Goal: Transaction & Acquisition: Purchase product/service

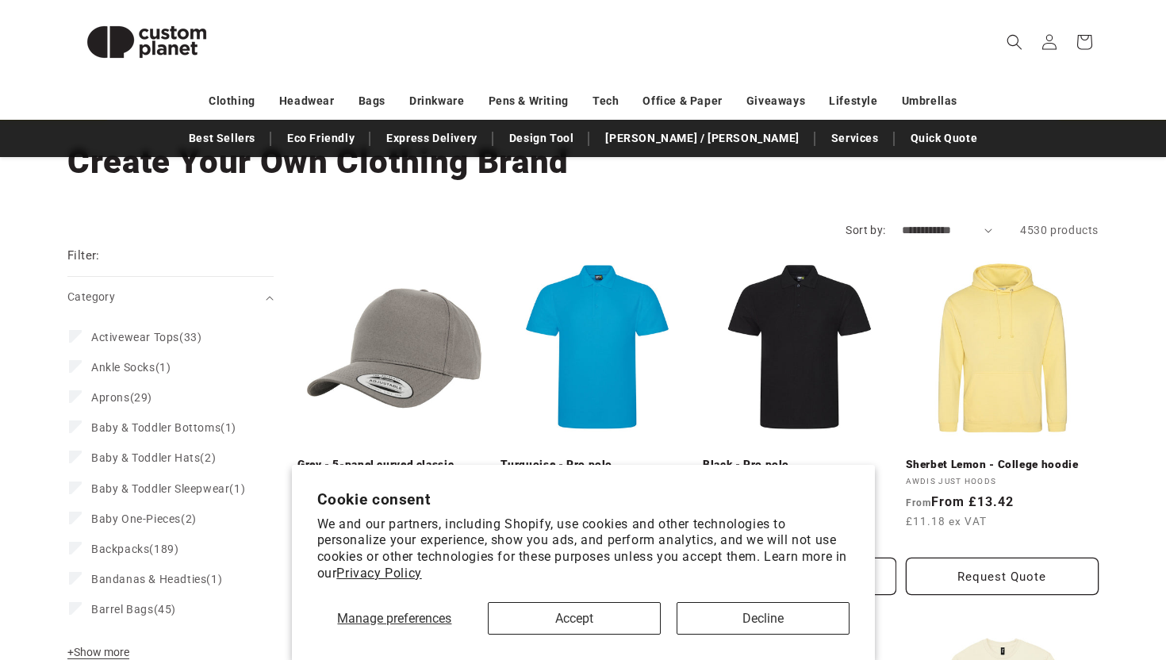
scroll to position [147, 0]
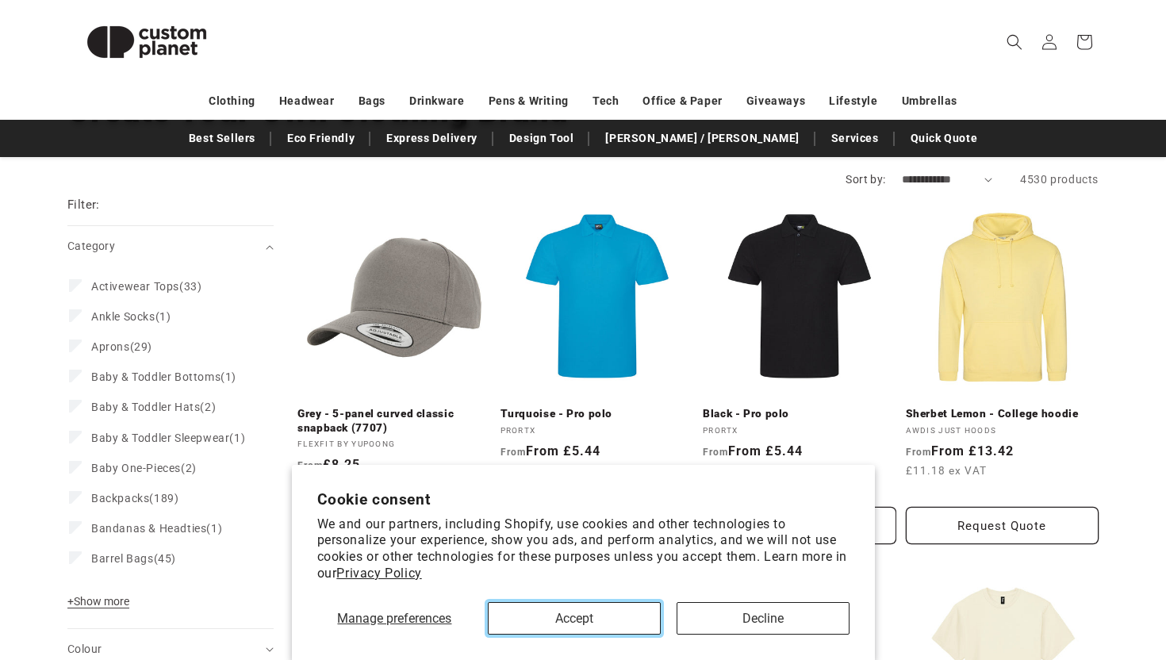
click at [599, 620] on button "Accept" at bounding box center [574, 618] width 173 height 33
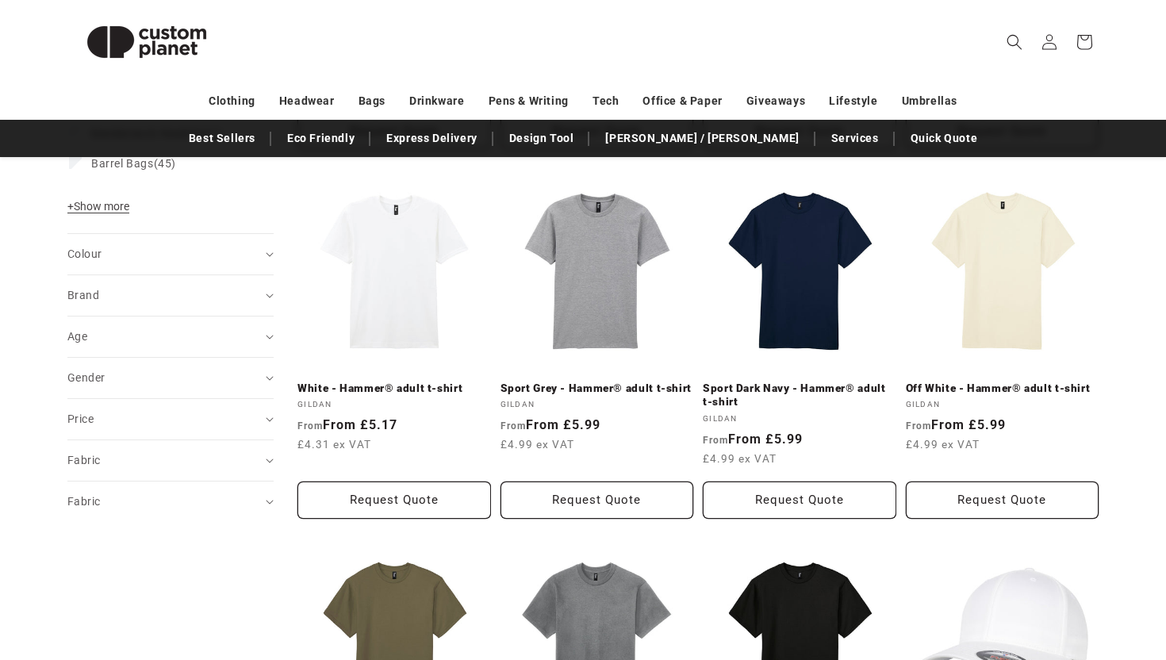
scroll to position [538, 0]
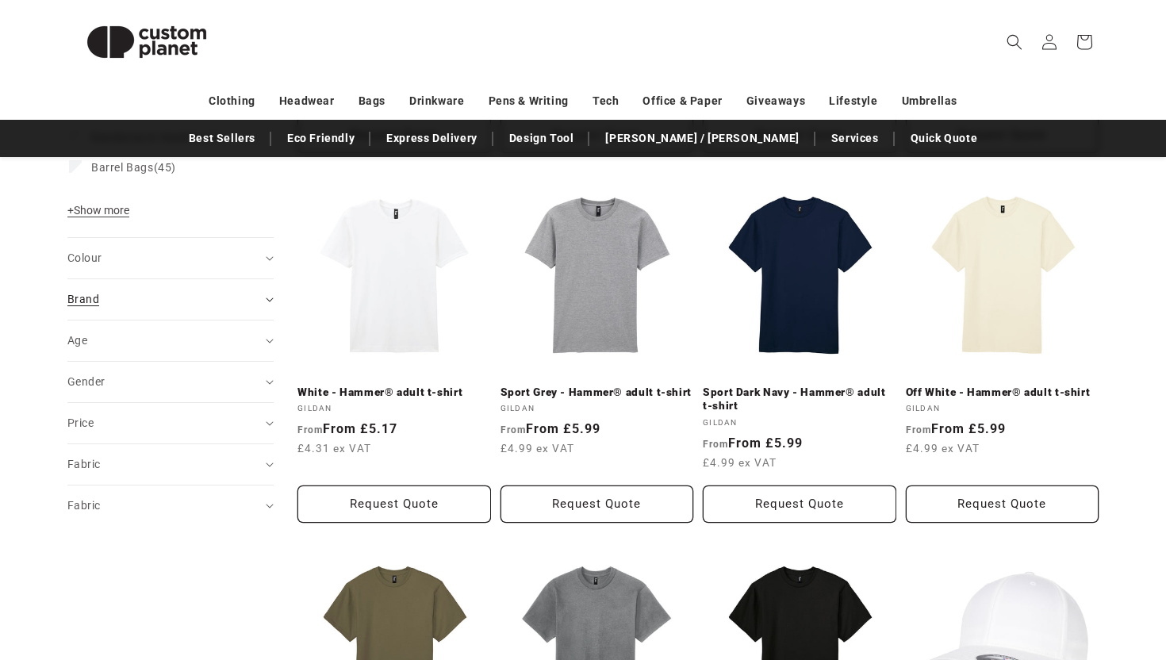
click at [96, 305] on span "Brand (0)" at bounding box center [83, 299] width 32 height 13
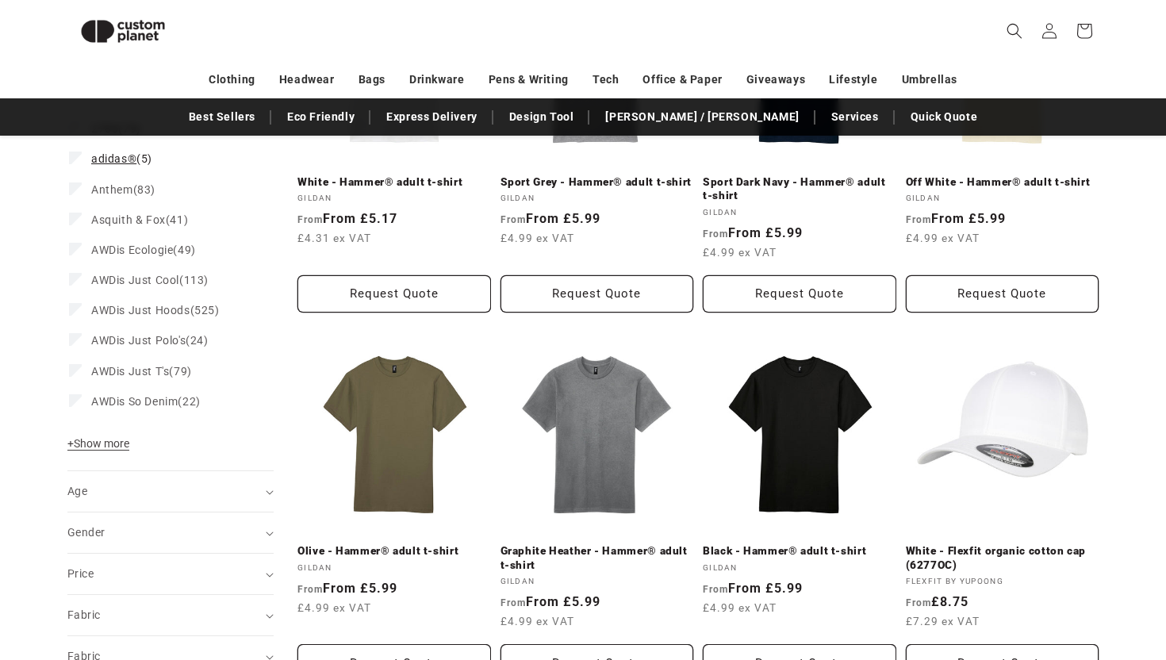
scroll to position [736, 0]
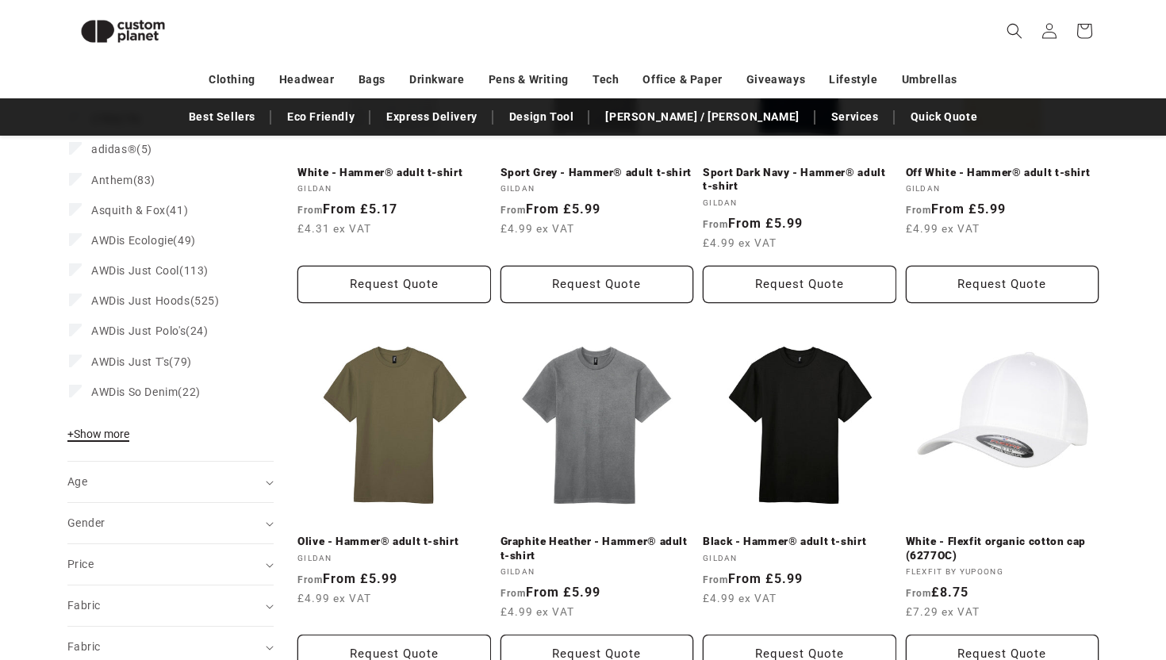
click at [102, 440] on span "+ Show more" at bounding box center [98, 434] width 62 height 13
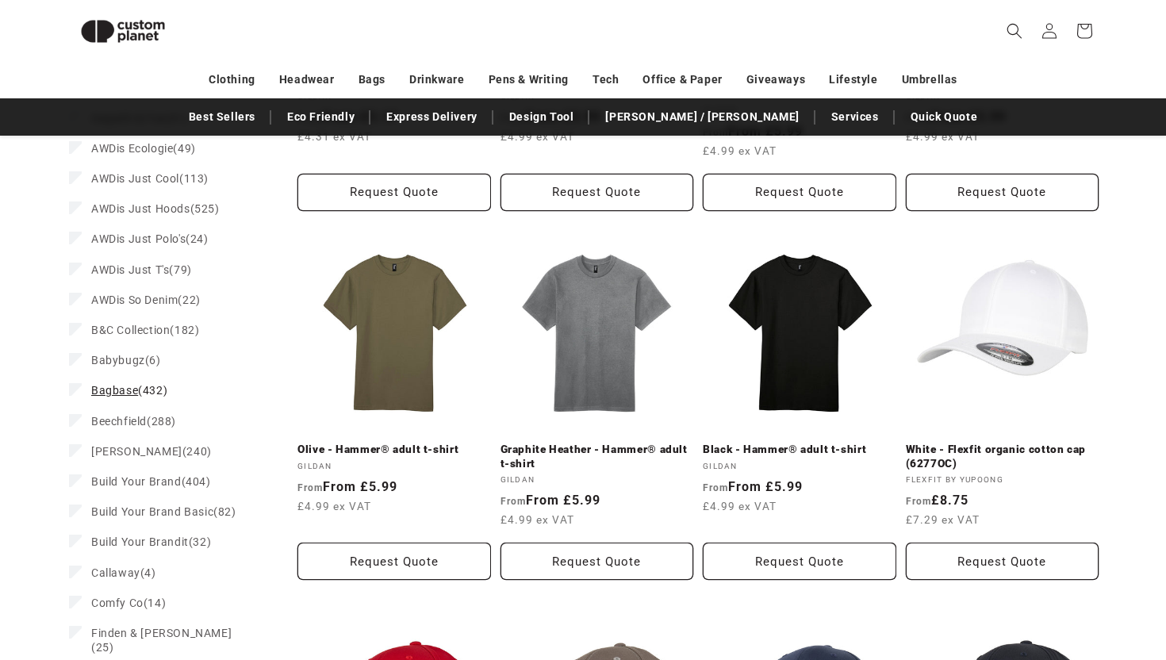
scroll to position [886, 0]
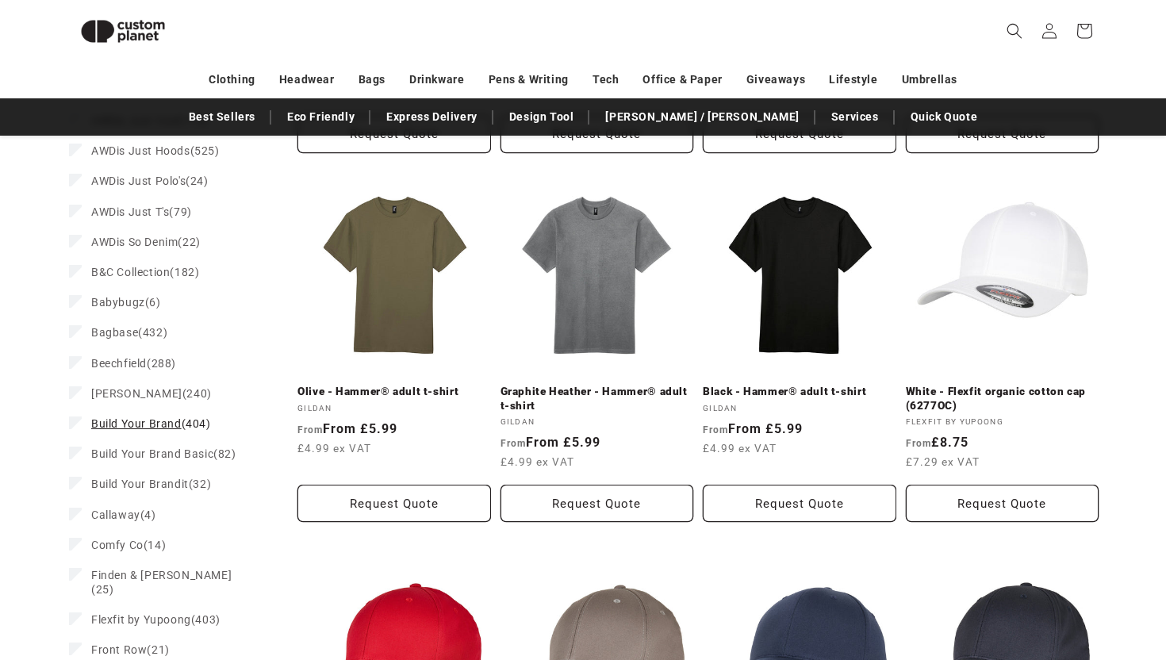
click at [102, 430] on span "Build Your Brand" at bounding box center [136, 423] width 90 height 13
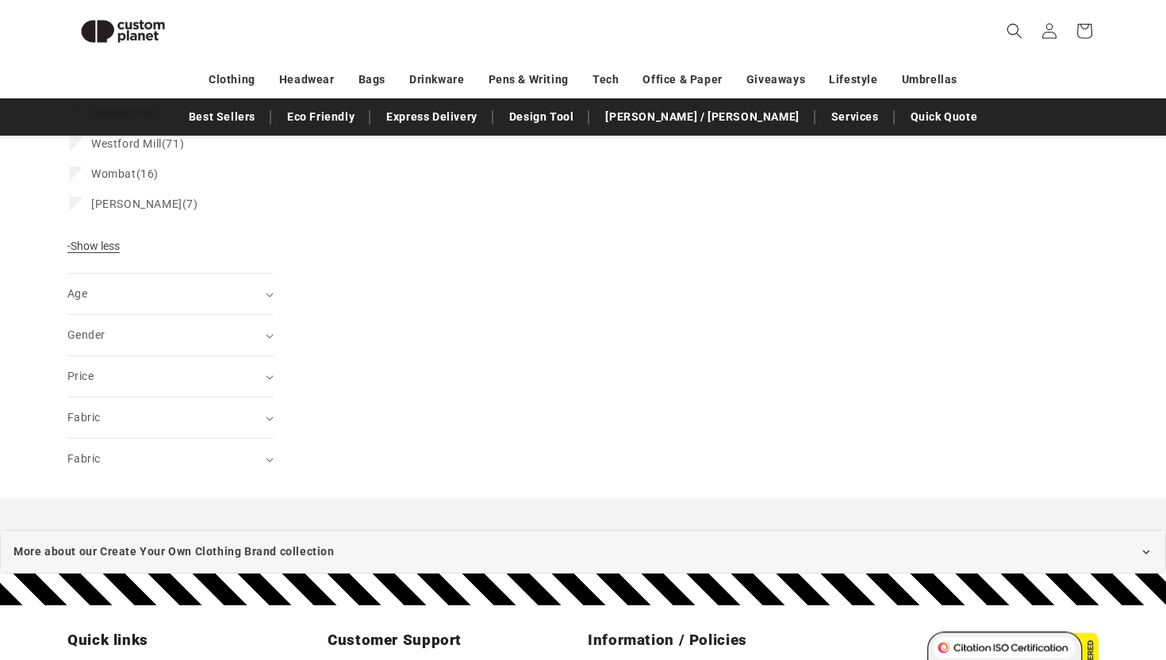
scroll to position [2409, 0]
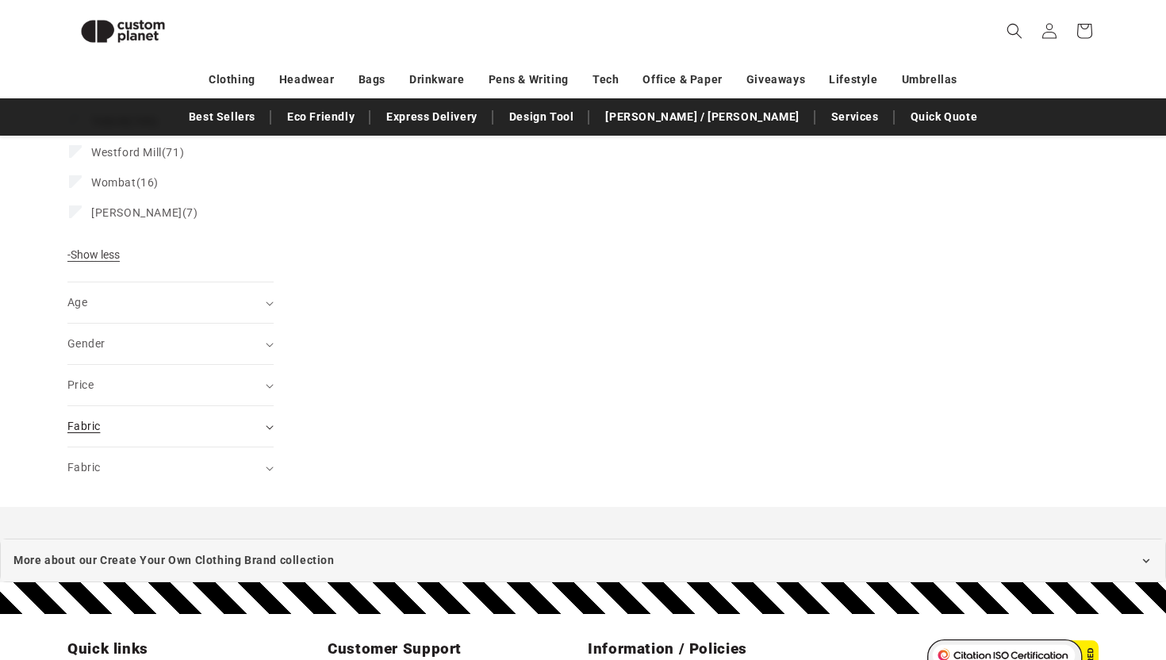
click at [86, 420] on span "Fabric (0)" at bounding box center [83, 426] width 33 height 13
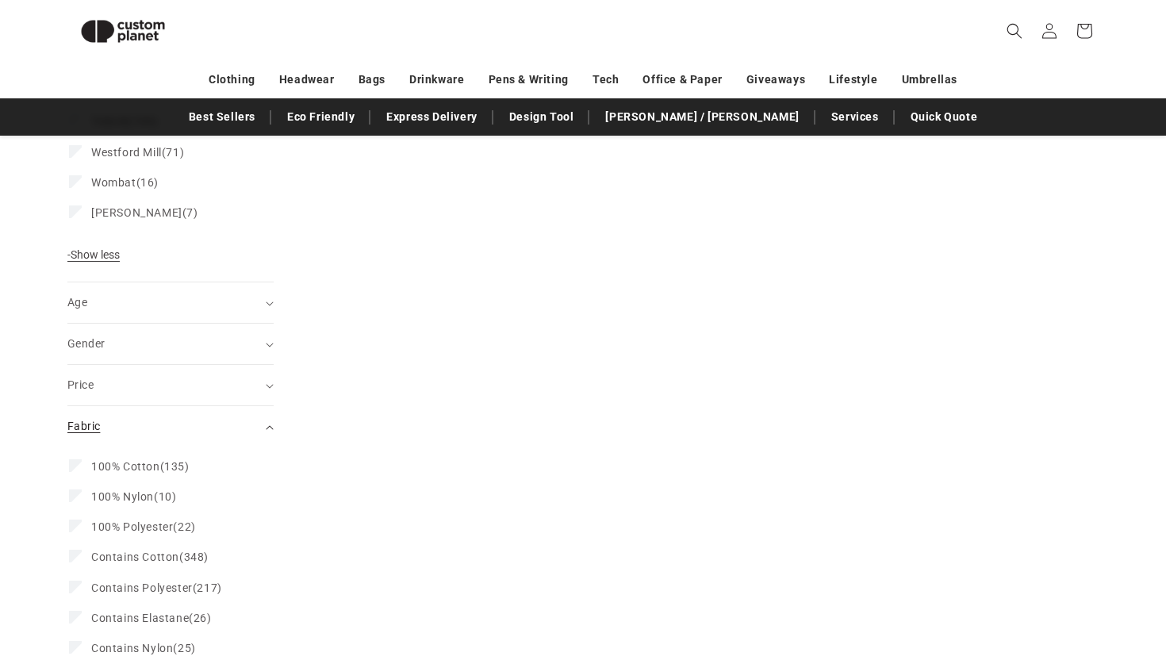
click at [86, 406] on summary "Fabric (0)" at bounding box center [170, 426] width 206 height 40
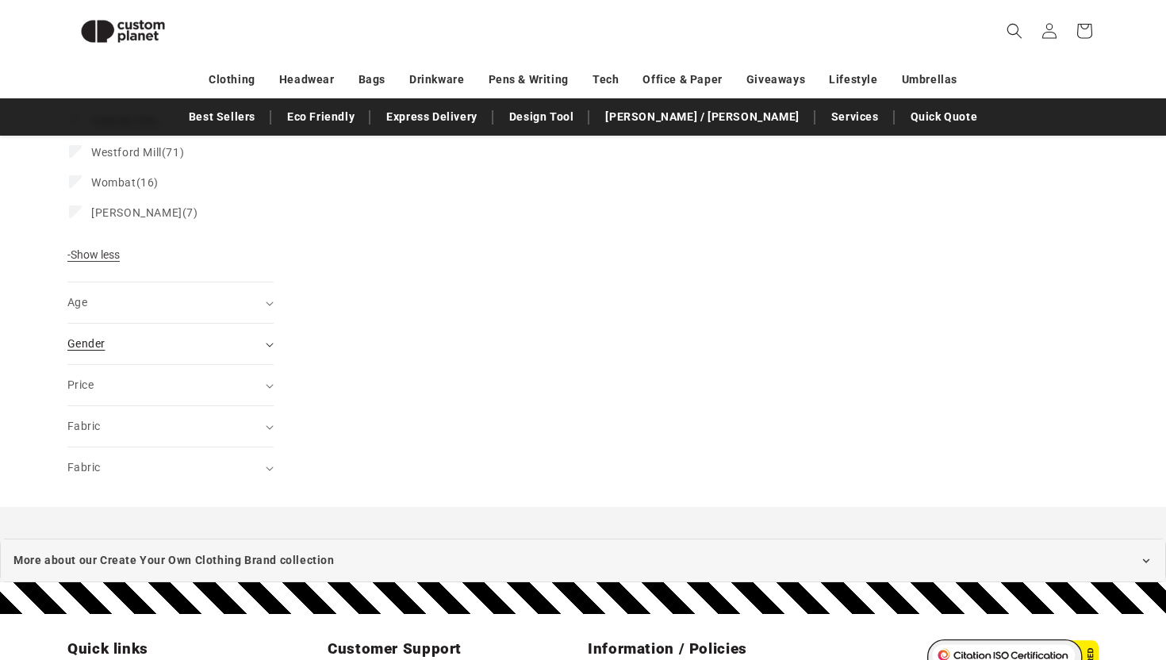
click at [100, 336] on div "Gender (0)" at bounding box center [163, 344] width 193 height 17
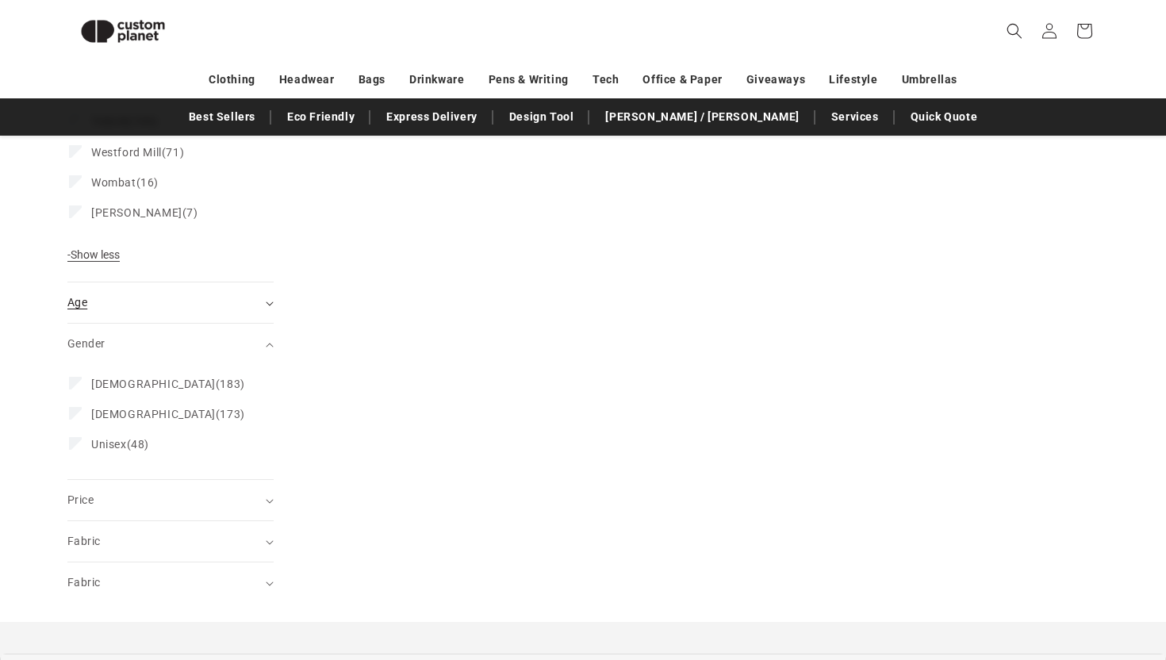
click at [68, 294] on div "Age (0)" at bounding box center [163, 302] width 193 height 17
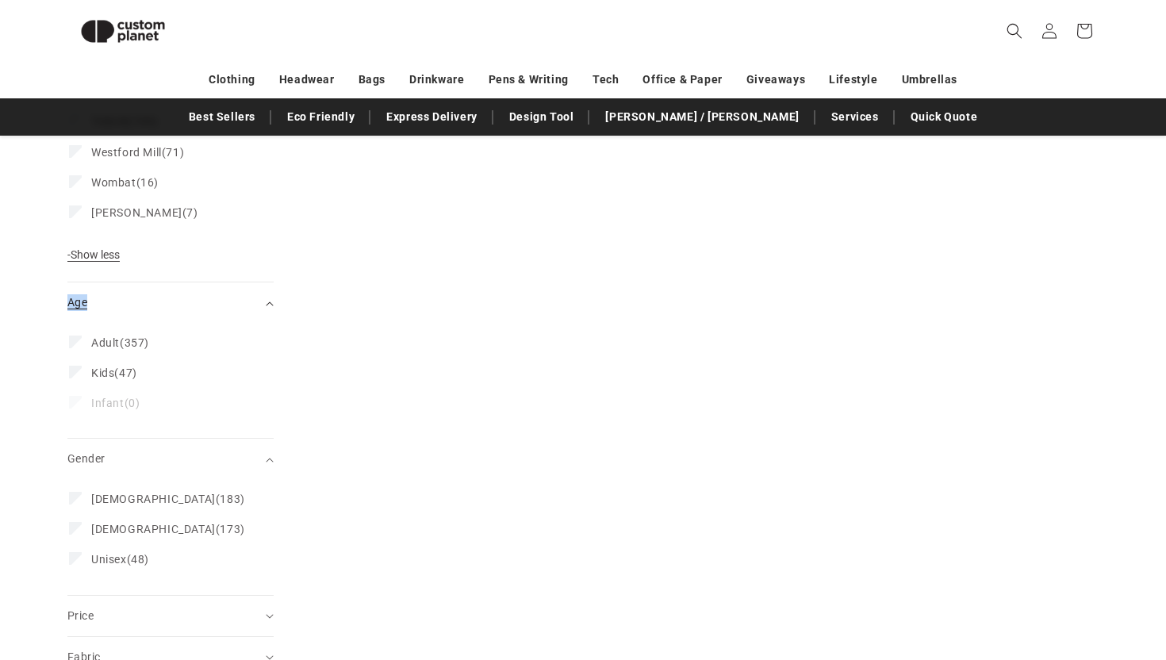
click at [68, 294] on div "Age (0)" at bounding box center [163, 302] width 193 height 17
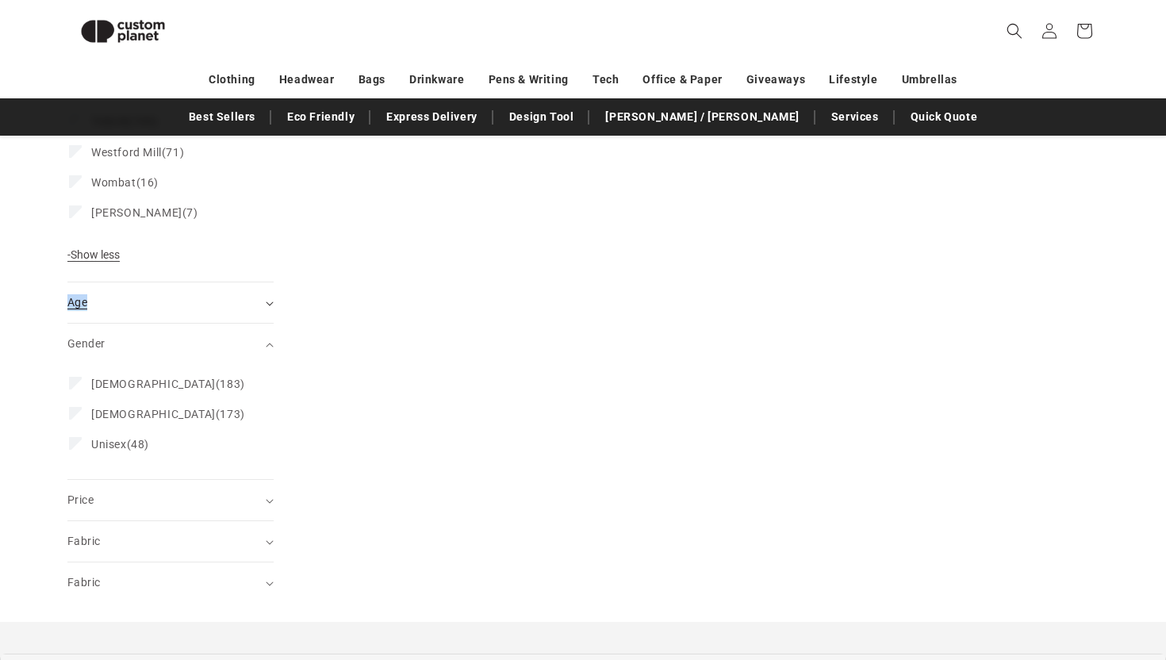
click at [77, 296] on span "Age (0)" at bounding box center [77, 302] width 20 height 13
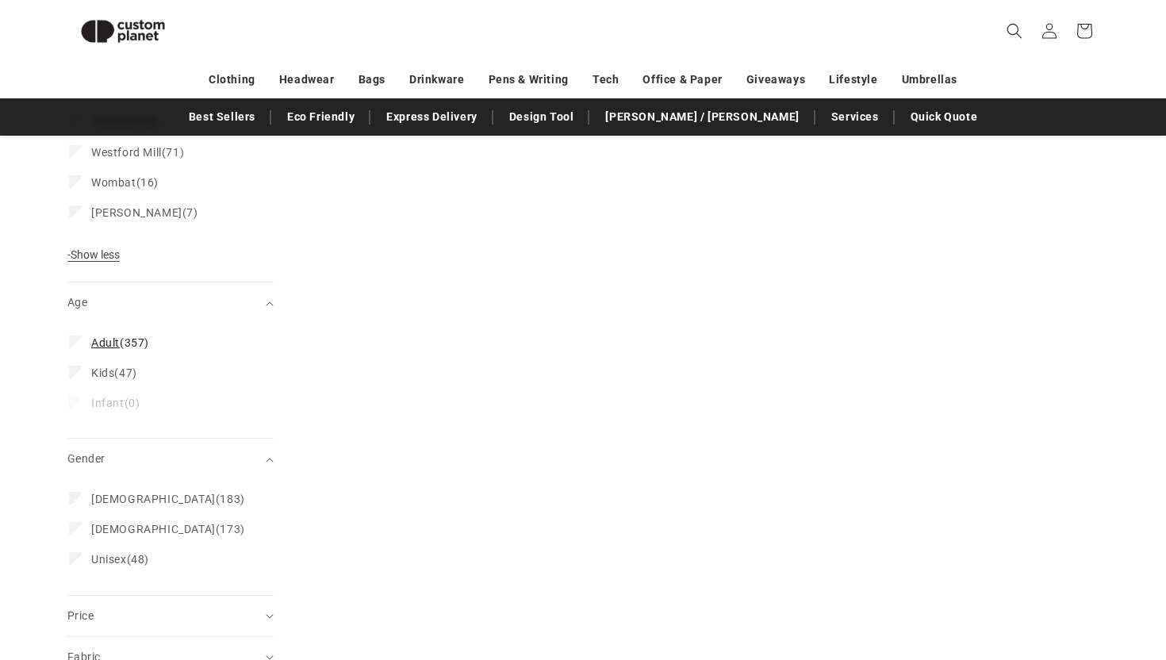
click at [97, 328] on label "Adult (357) Adult (357 products)" at bounding box center [166, 343] width 194 height 30
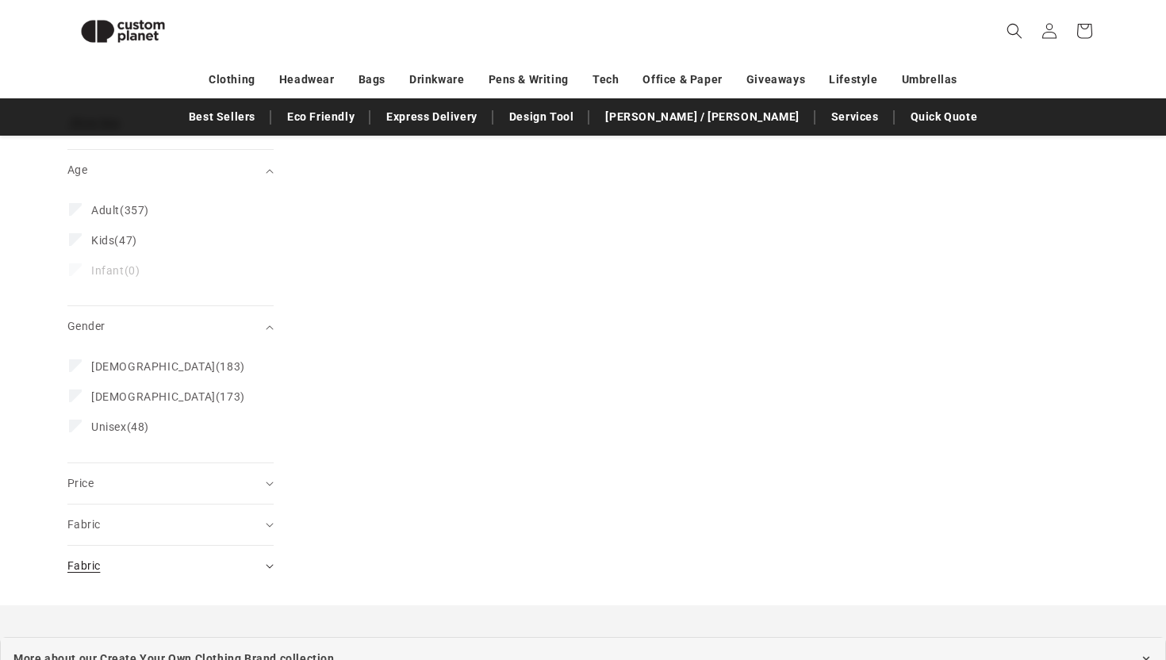
click at [98, 558] on div "Fabric (0)" at bounding box center [163, 566] width 193 height 17
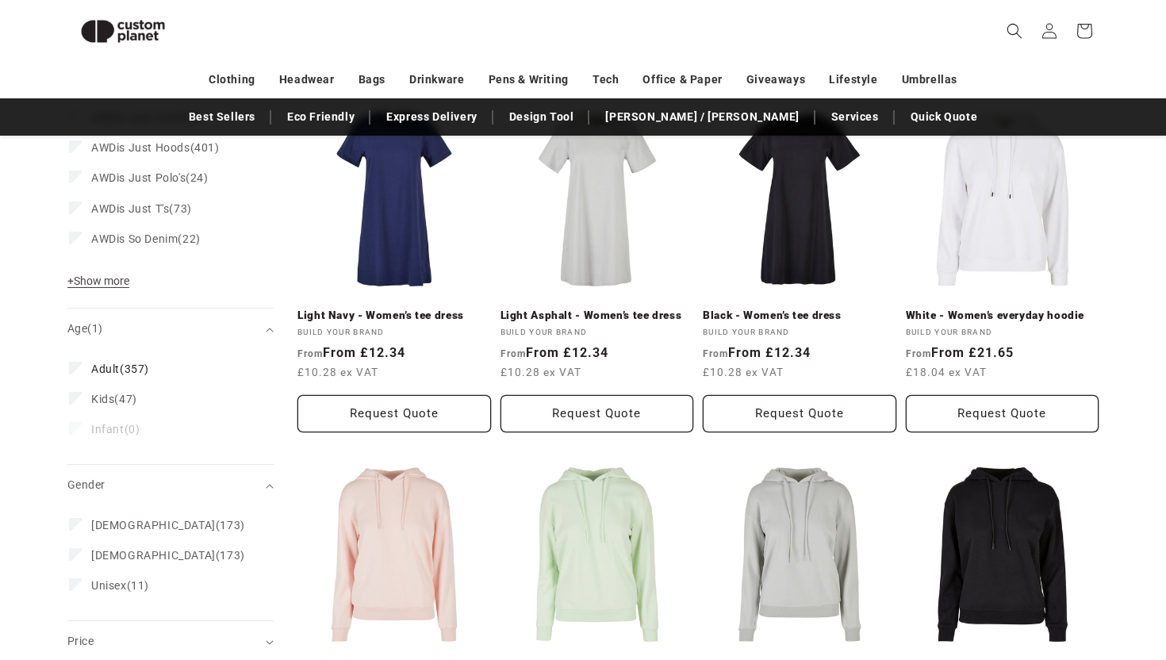
click at [90, 477] on summary "Gender (0)" at bounding box center [170, 485] width 206 height 40
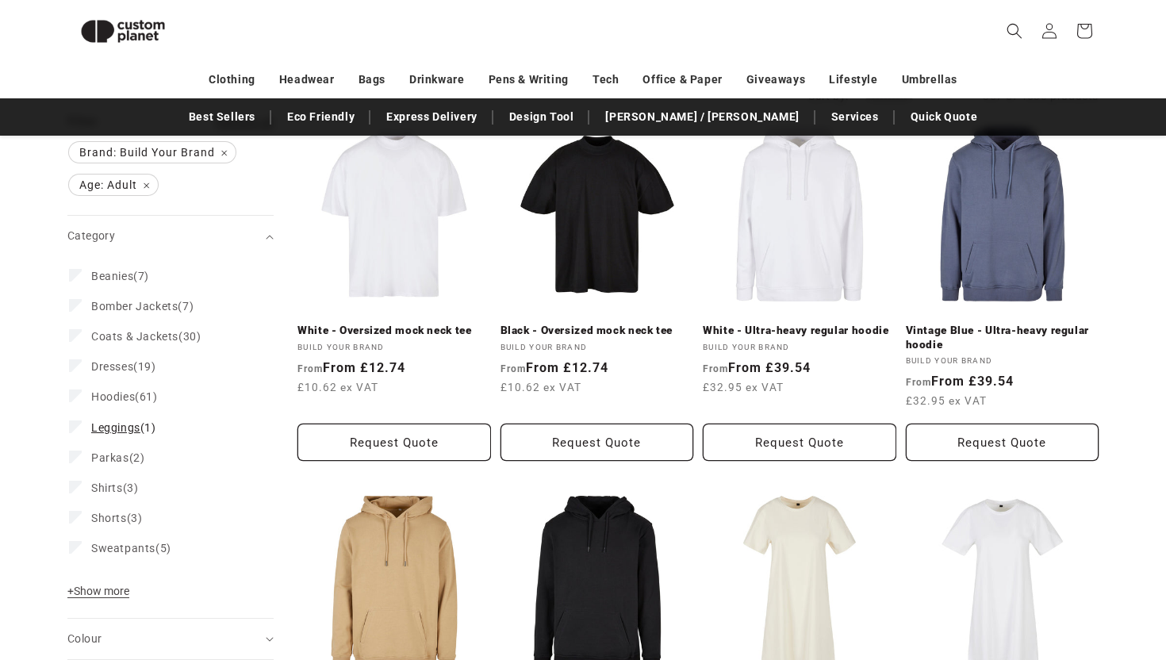
scroll to position [211, 0]
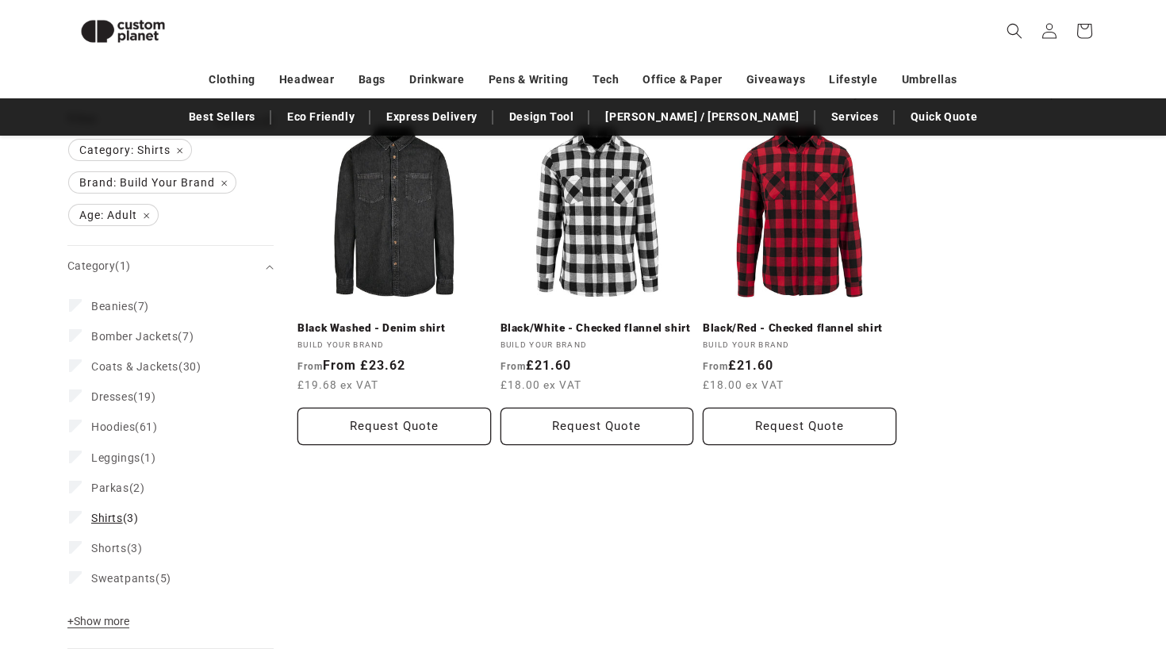
click at [79, 516] on icon at bounding box center [75, 517] width 9 height 6
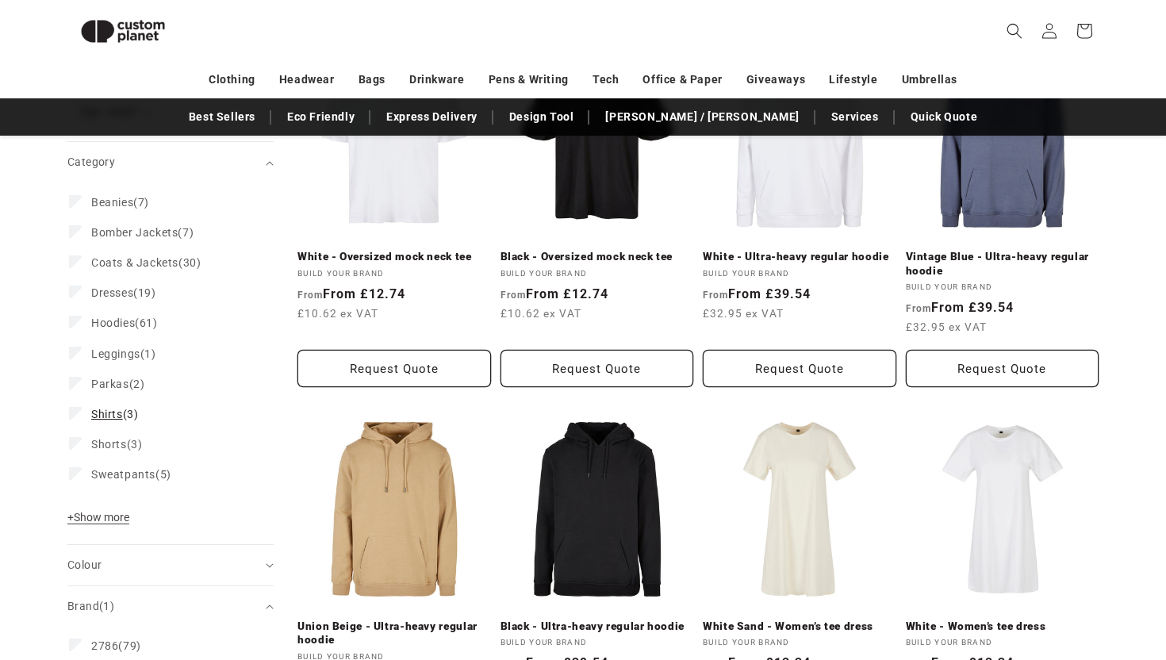
scroll to position [305, 0]
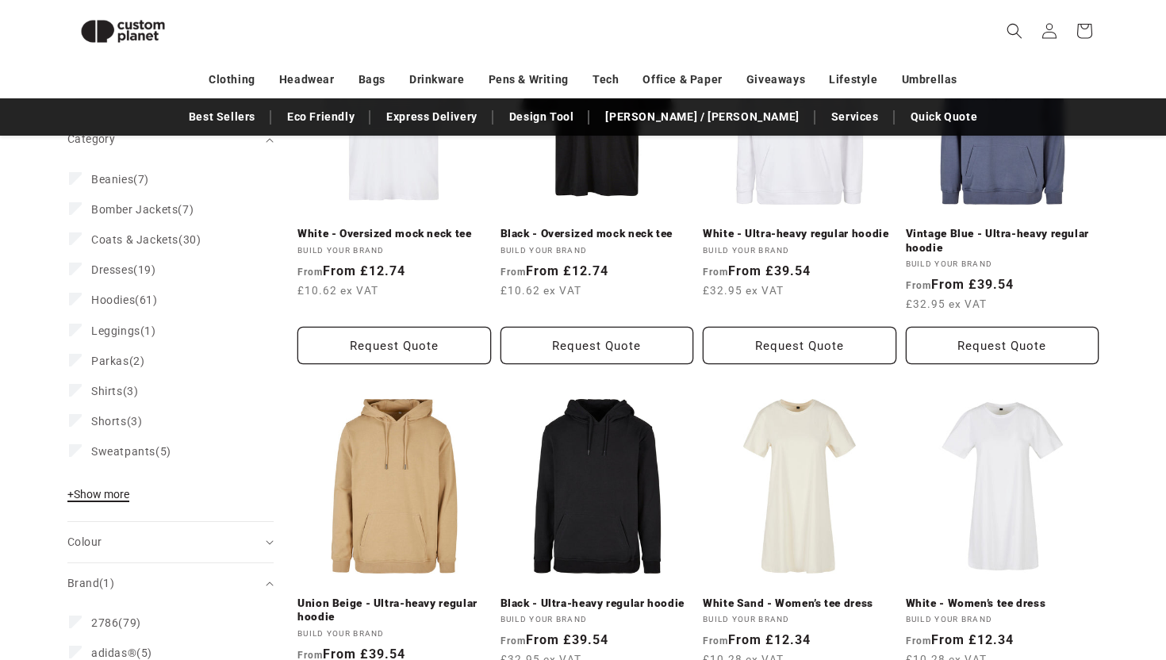
click at [96, 498] on span "+ Show more" at bounding box center [98, 494] width 62 height 13
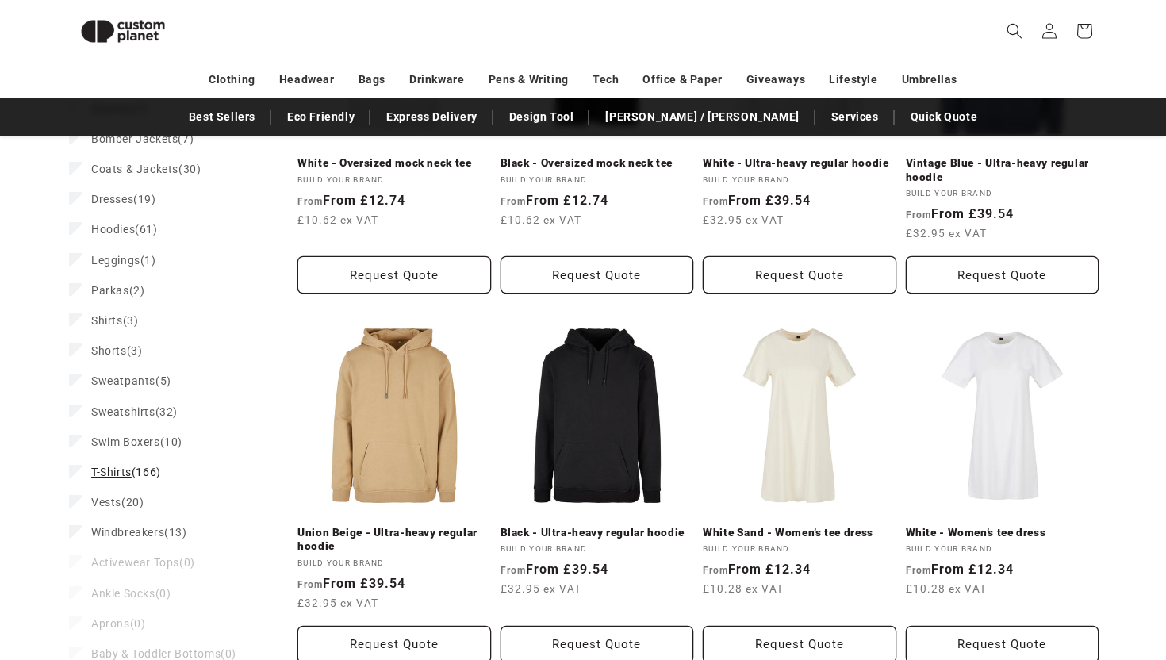
click at [106, 473] on span "T-Shirts" at bounding box center [111, 472] width 40 height 13
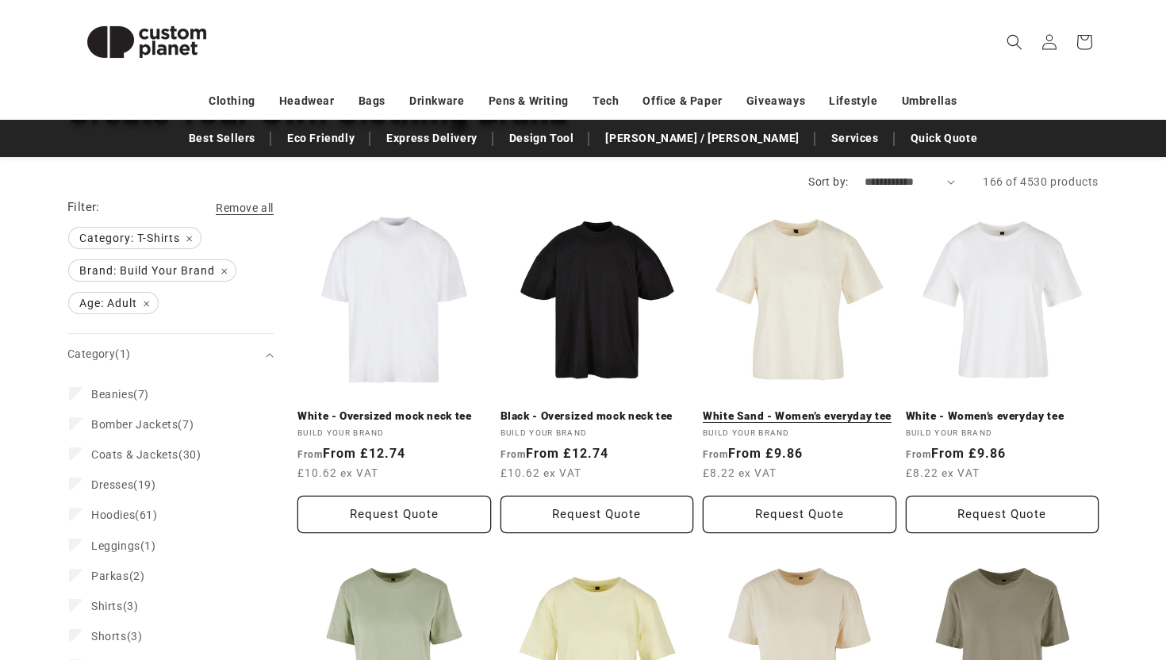
scroll to position [143, 0]
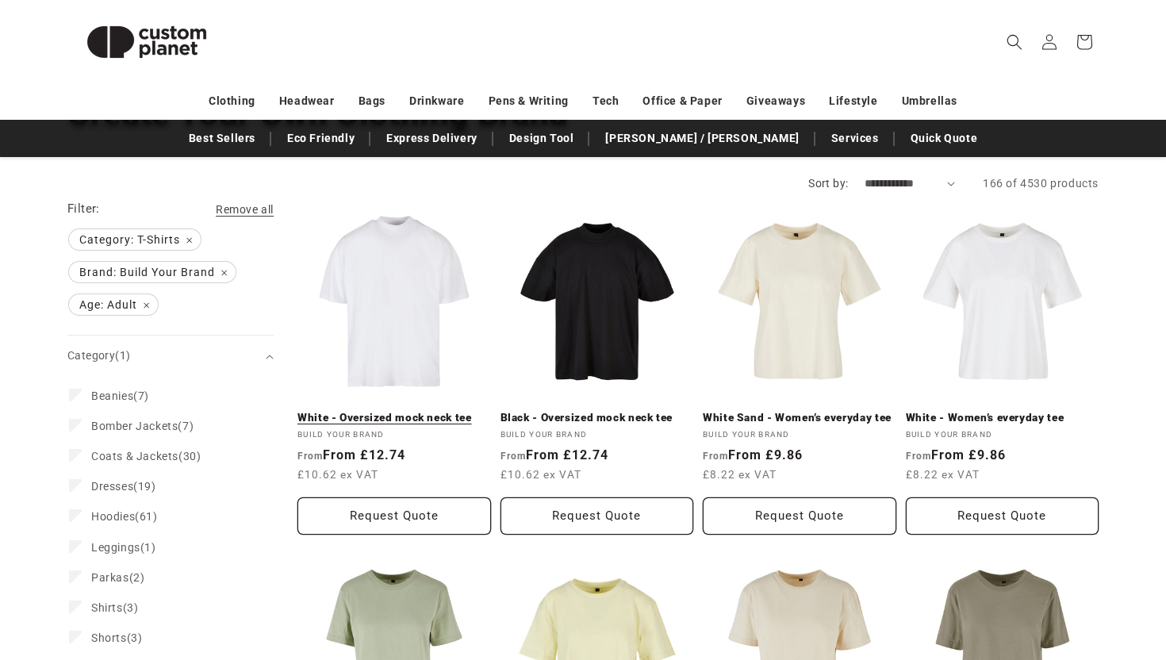
click at [427, 411] on link "White - Oversized mock neck tee" at bounding box center [395, 418] width 194 height 14
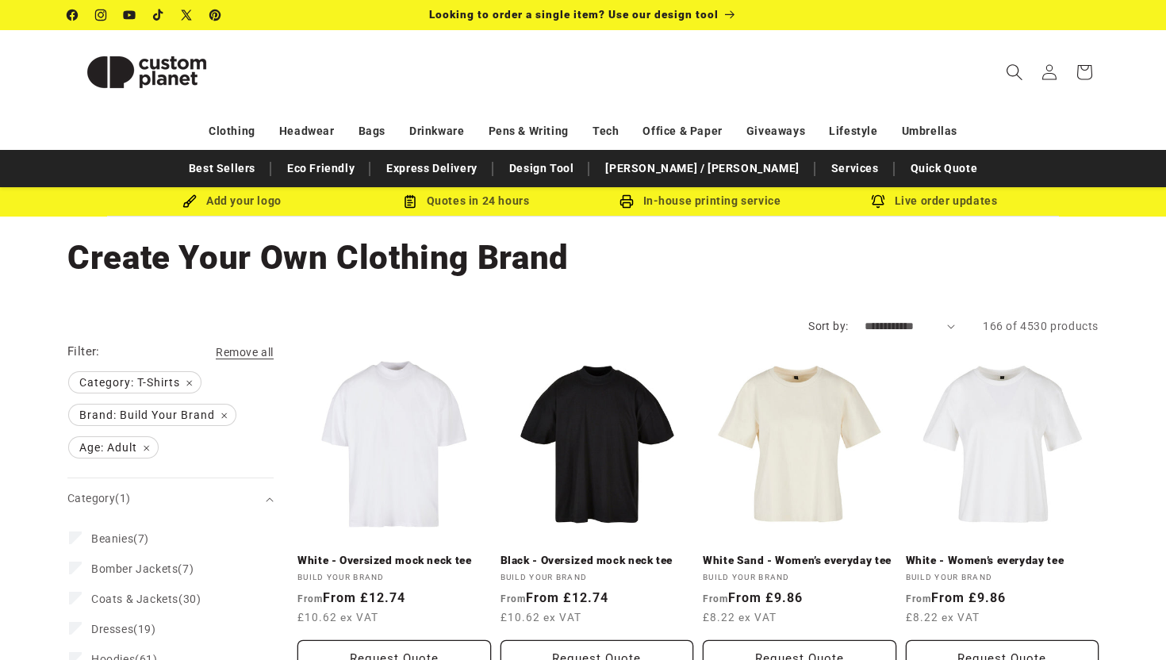
click at [1004, 63] on span "Search" at bounding box center [1014, 72] width 35 height 35
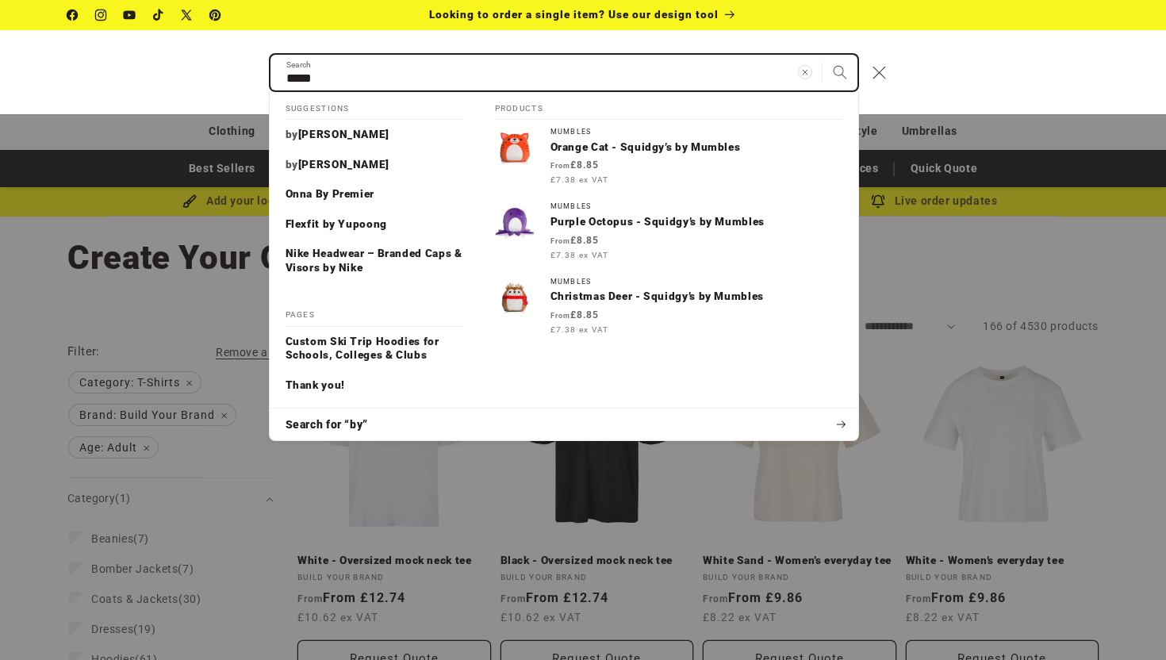
type input "*****"
click at [823, 55] on button "Search" at bounding box center [840, 72] width 35 height 35
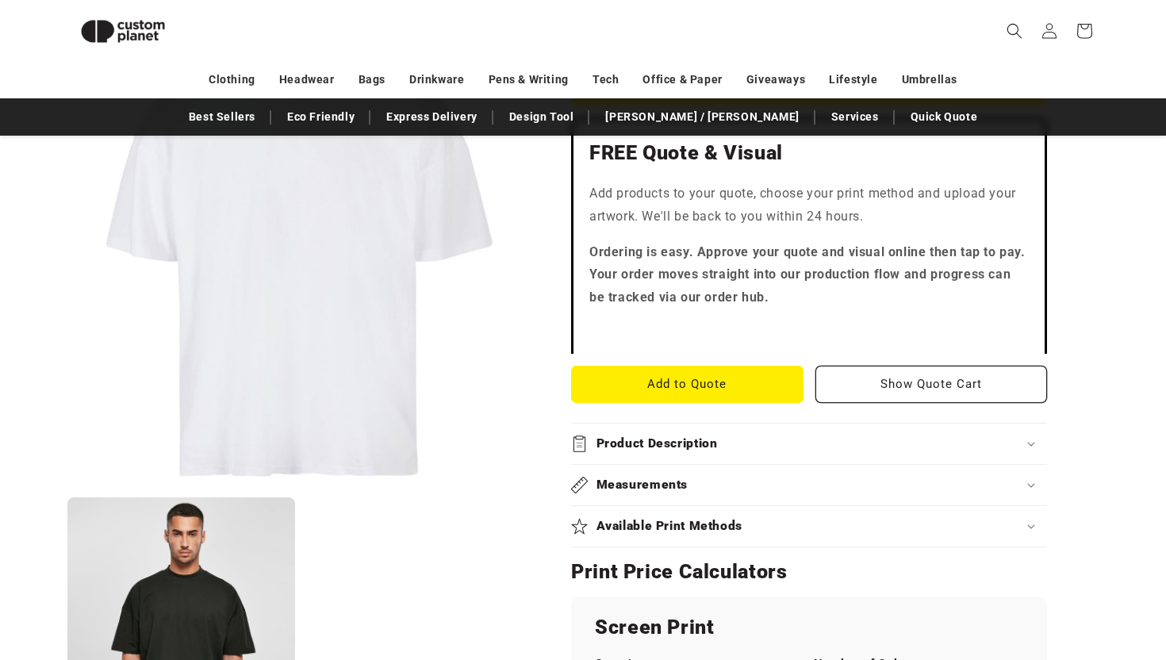
scroll to position [452, 0]
click at [693, 437] on h2 "Product Description" at bounding box center [657, 443] width 121 height 17
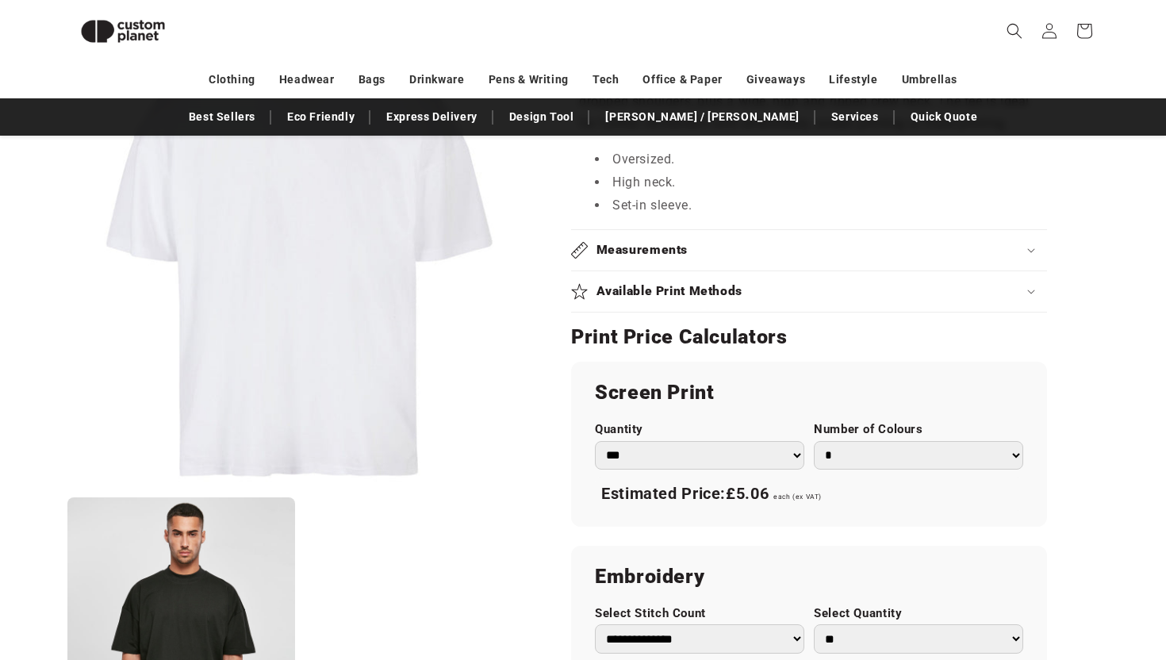
scroll to position [857, 0]
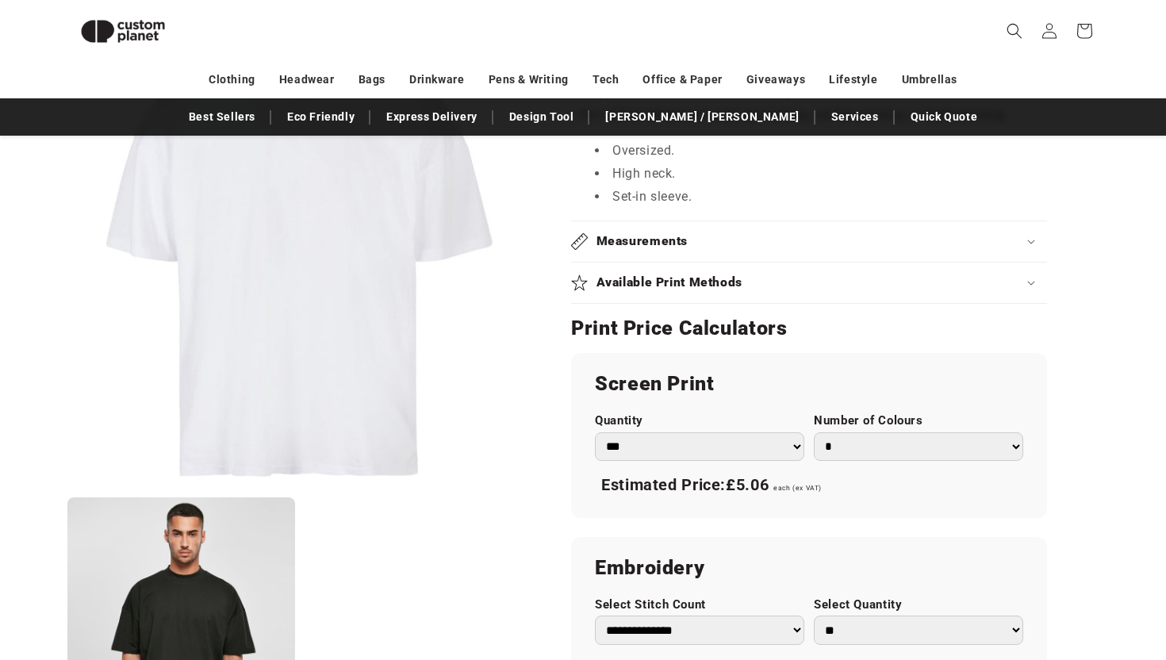
click at [679, 232] on summary "Measurements" at bounding box center [809, 241] width 476 height 40
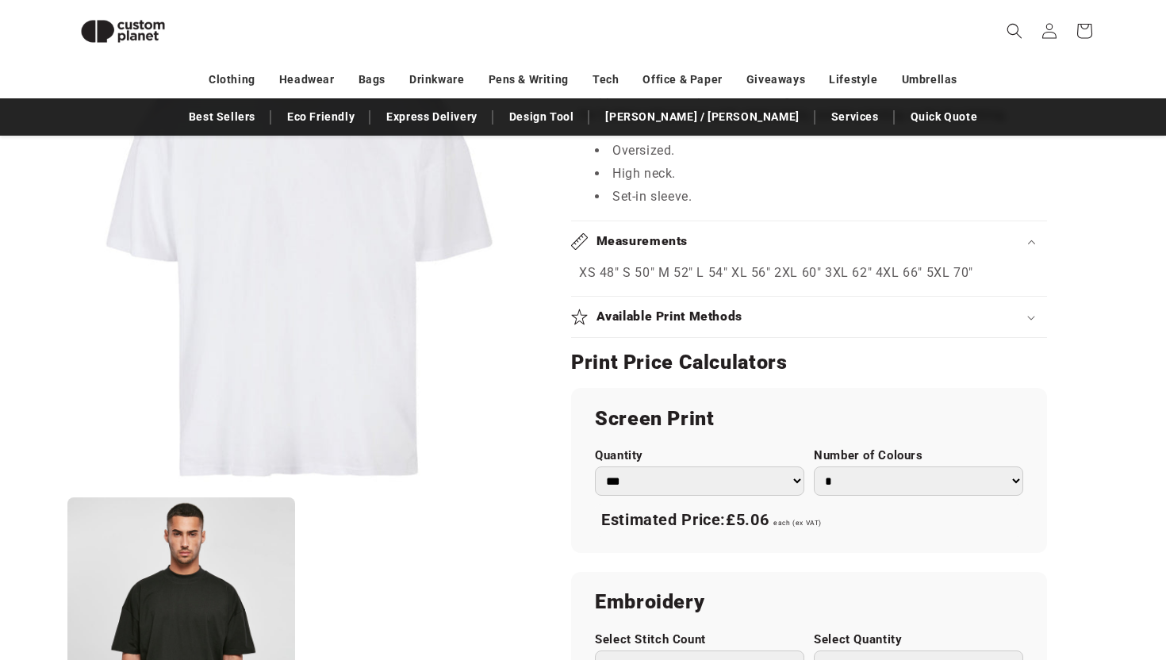
click at [698, 315] on h2 "Available Print Methods" at bounding box center [670, 317] width 147 height 17
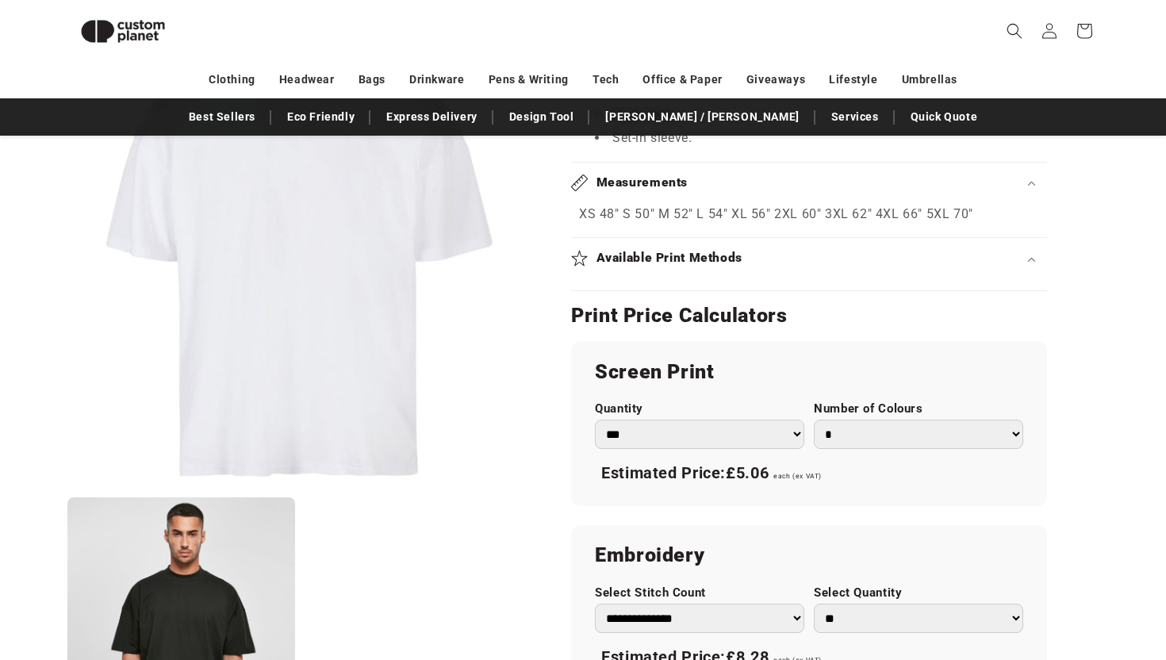
scroll to position [921, 0]
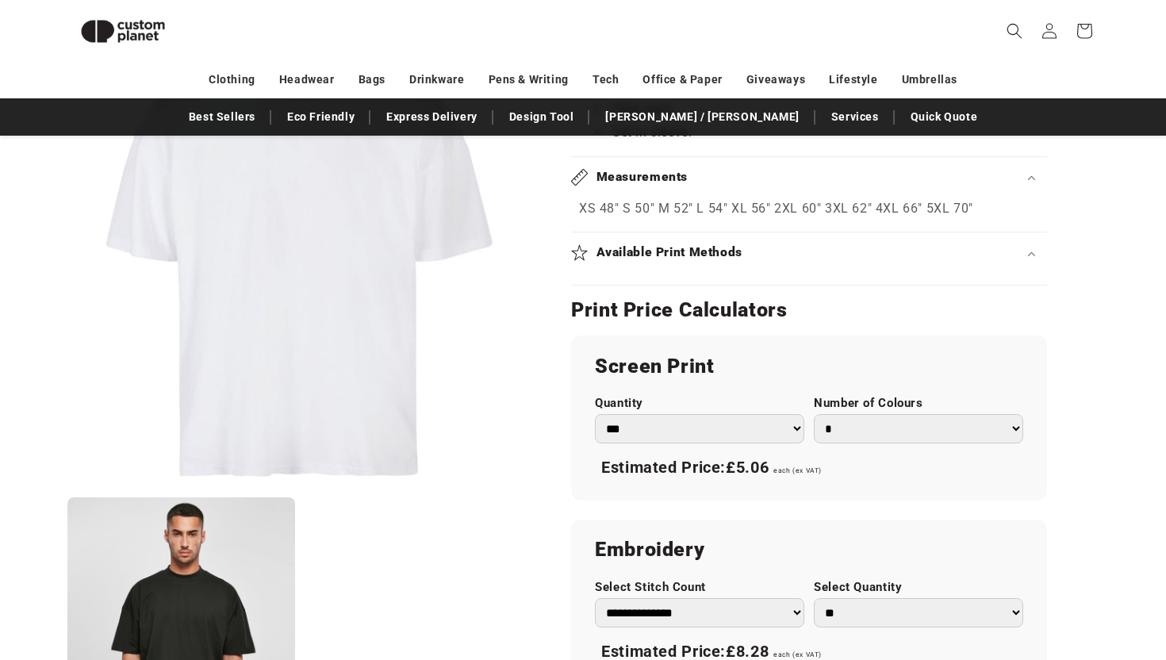
click at [707, 428] on select "*** *** *** **** **** **** ***** *****" at bounding box center [699, 428] width 209 height 29
select select "**"
click at [595, 414] on select "*** *** *** **** **** **** ***** *****" at bounding box center [699, 428] width 209 height 29
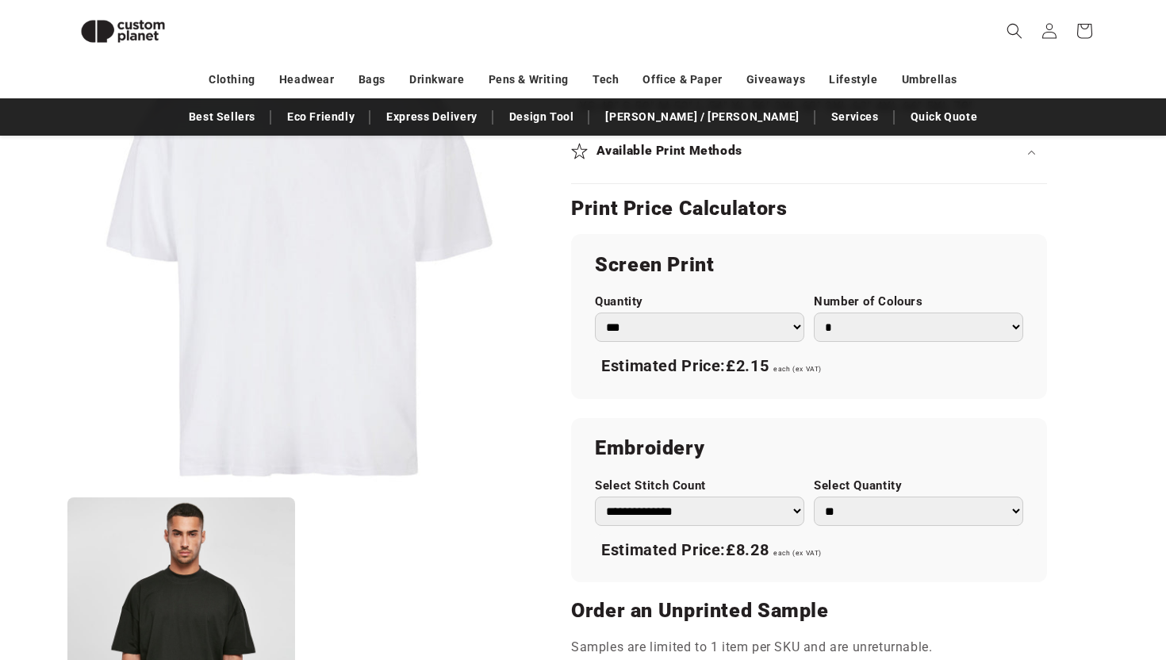
scroll to position [1141, 0]
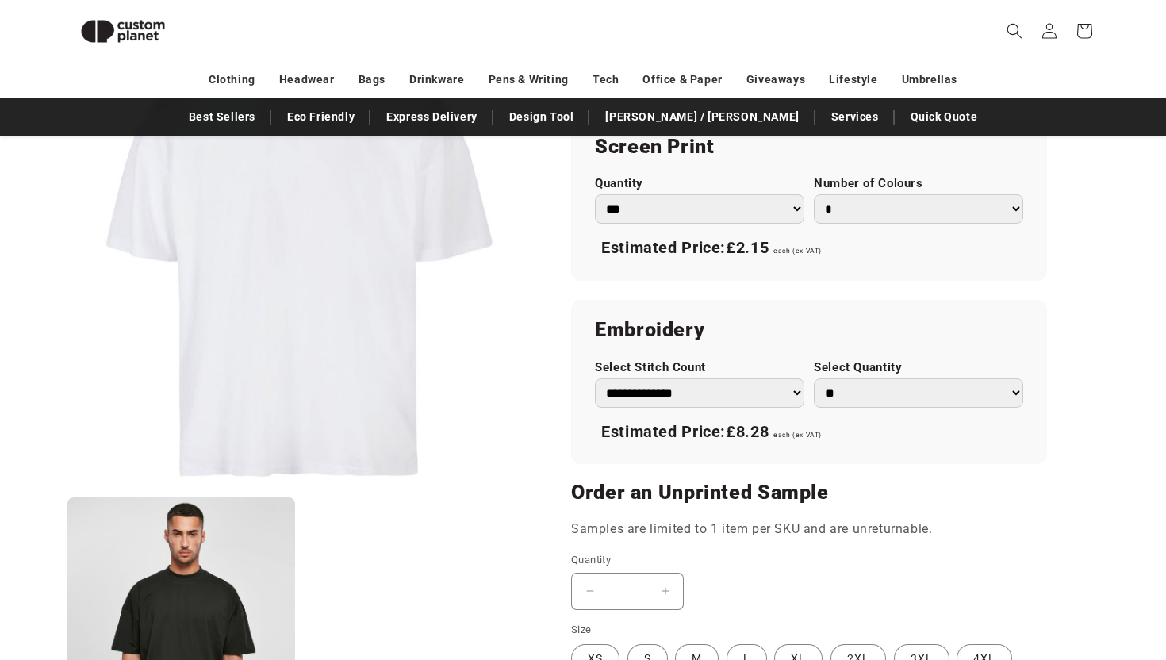
click at [845, 384] on select "** ** *** *** *** **** **** ****" at bounding box center [918, 392] width 209 height 29
select select "**"
click at [814, 378] on select "** ** *** *** *** **** **** ****" at bounding box center [918, 392] width 209 height 29
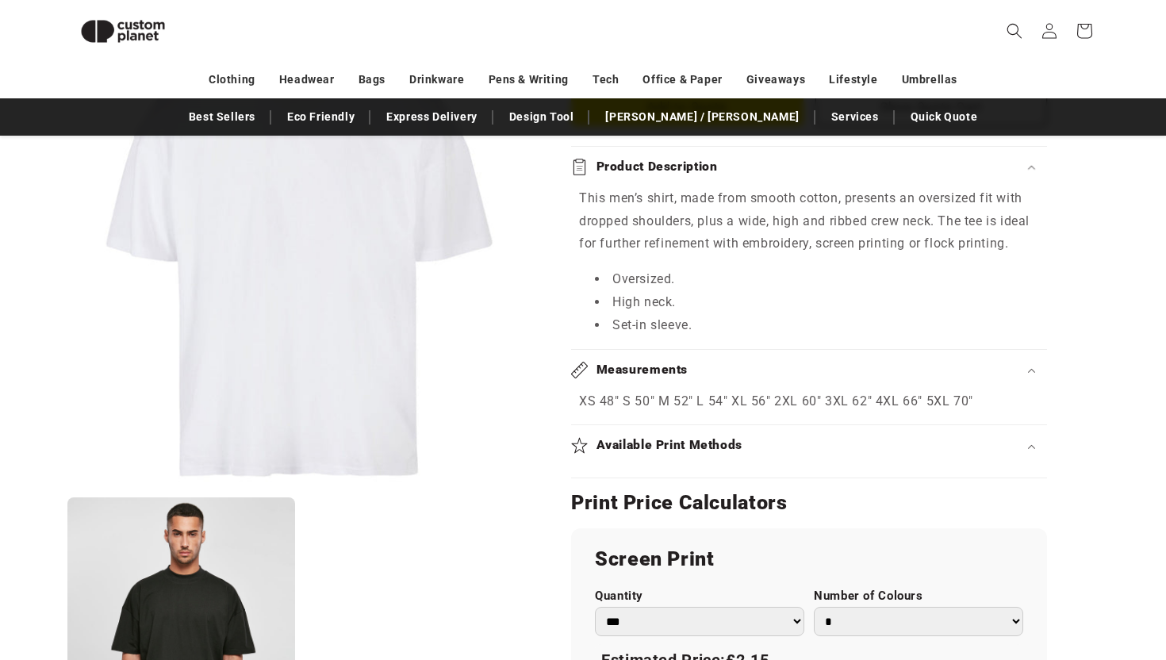
scroll to position [0, 0]
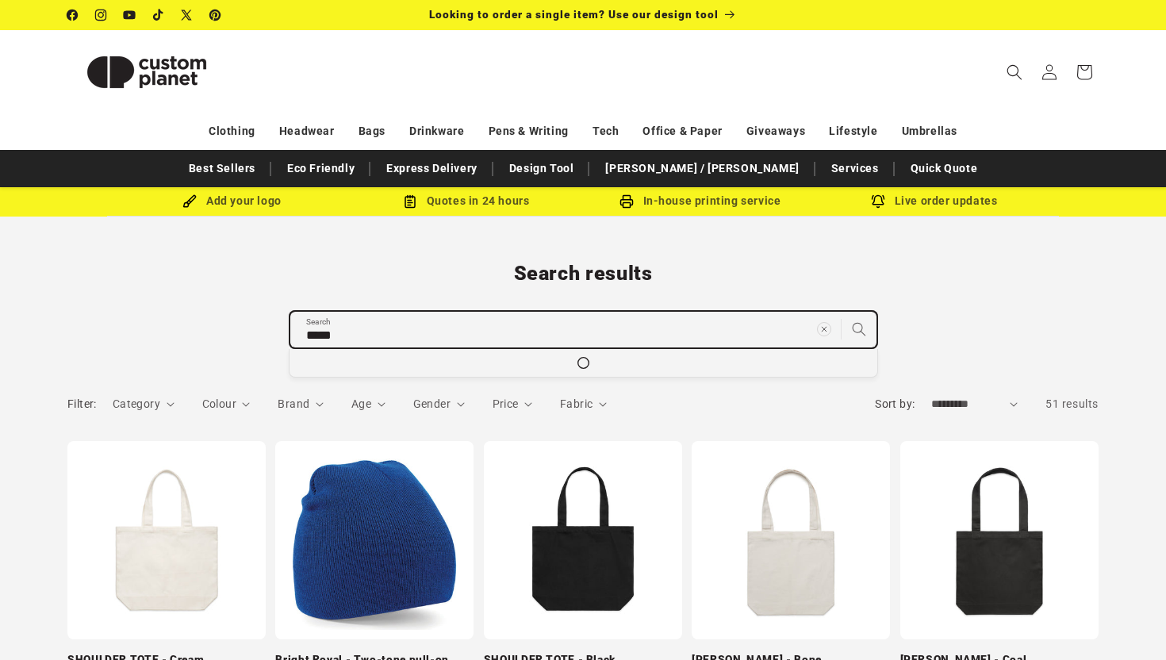
click at [362, 329] on input "*****" at bounding box center [583, 330] width 586 height 36
type input "******"
type input "*******"
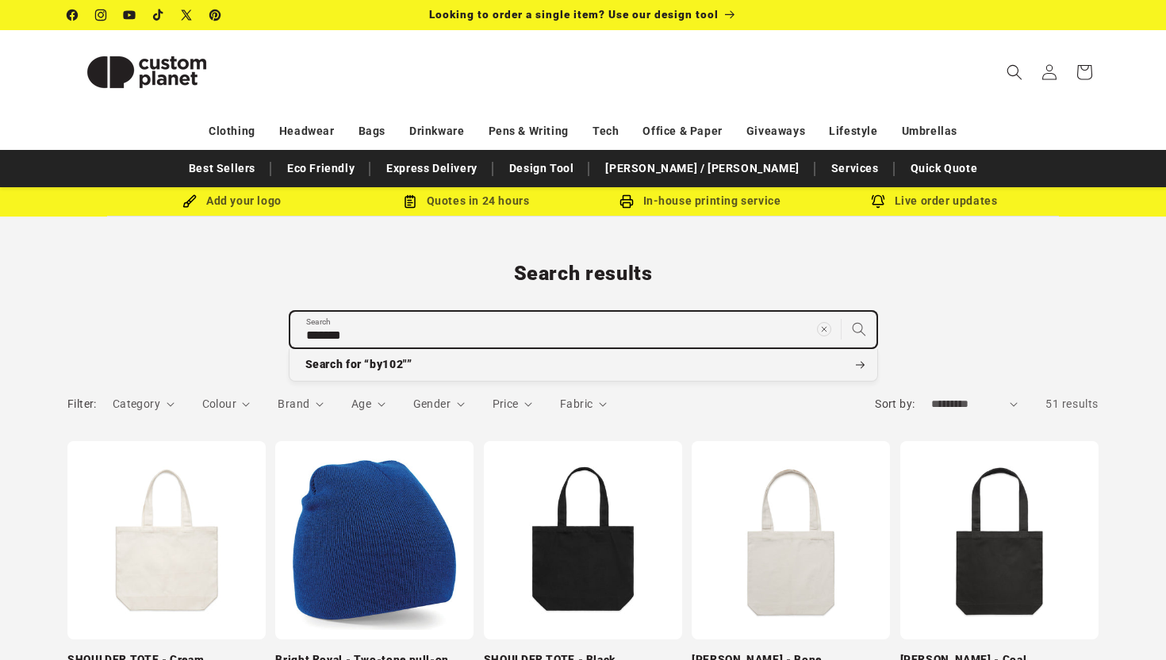
click at [290, 349] on button "Search for “by102"”" at bounding box center [584, 365] width 588 height 32
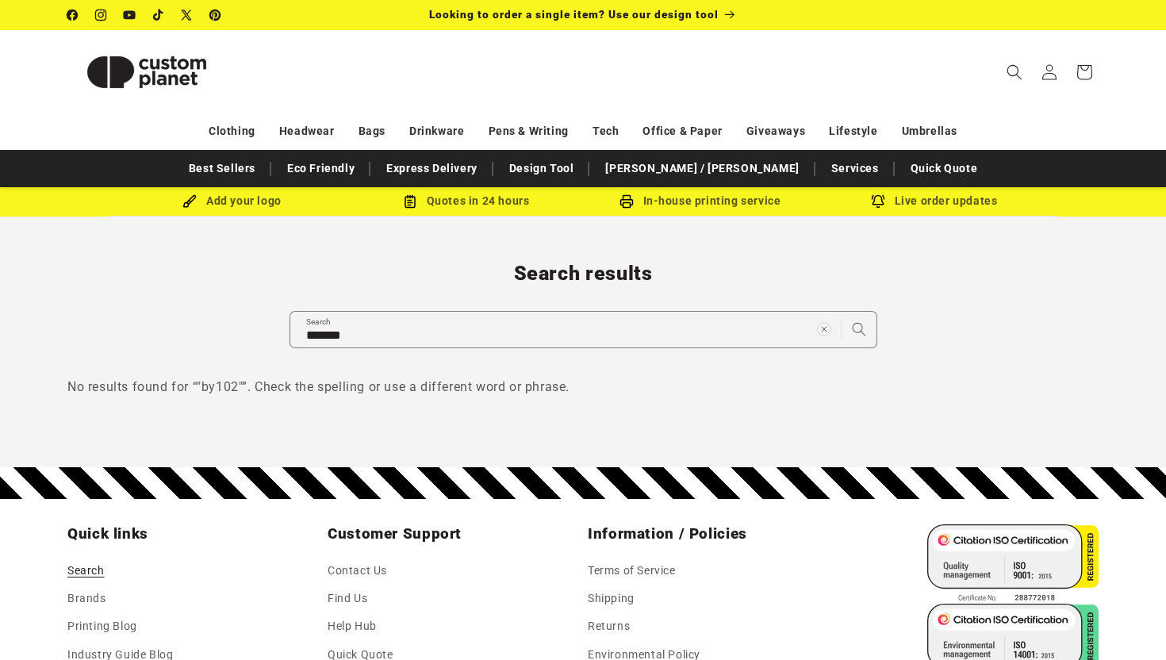
scroll to position [65, 0]
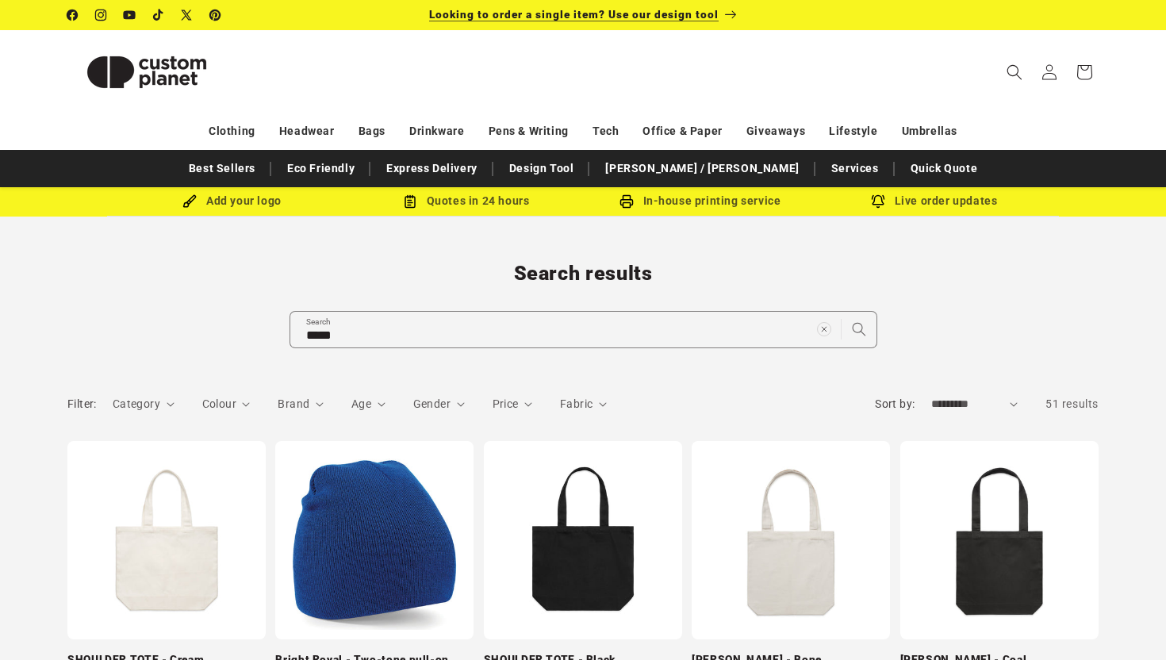
click at [574, 21] on span "Looking to order a single item? Use our design tool" at bounding box center [574, 14] width 290 height 13
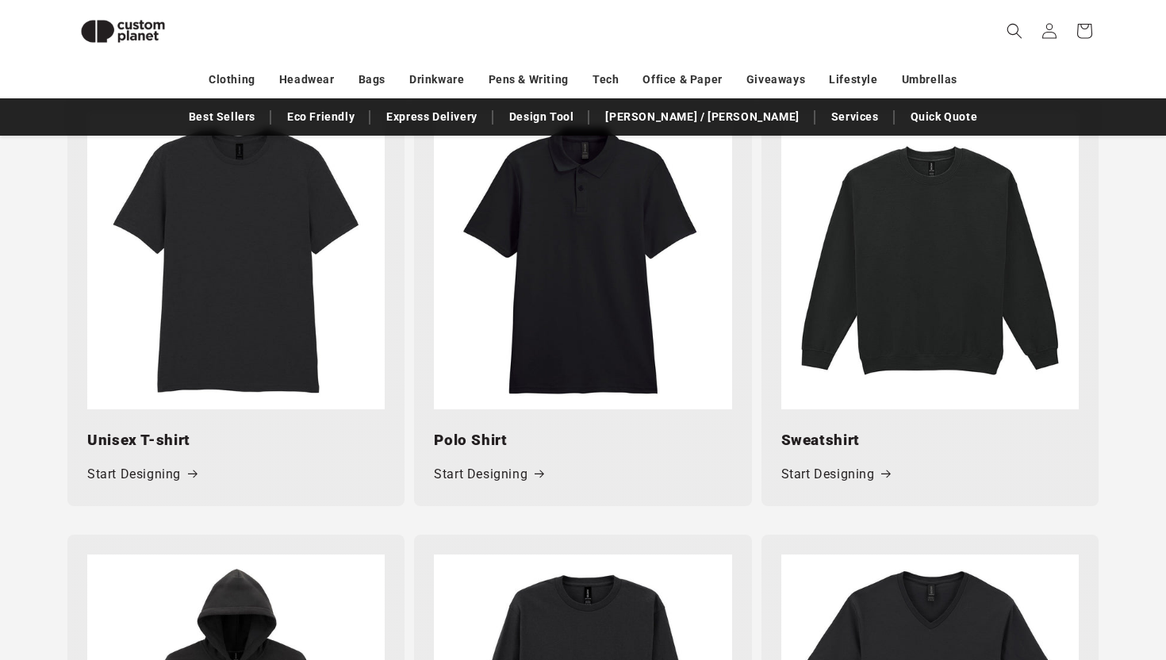
scroll to position [782, 0]
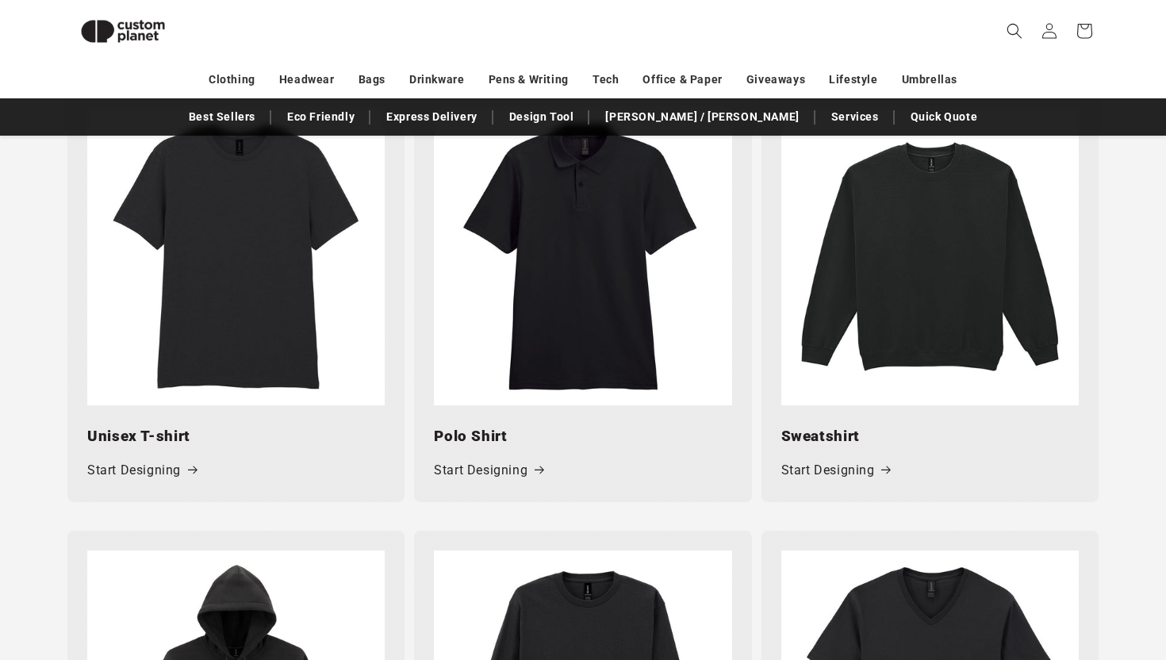
click at [345, 258] on img at bounding box center [236, 257] width 298 height 298
click at [265, 328] on img at bounding box center [236, 257] width 298 height 298
click at [146, 470] on link "Start Designing" at bounding box center [141, 470] width 109 height 23
